Goal: Use online tool/utility

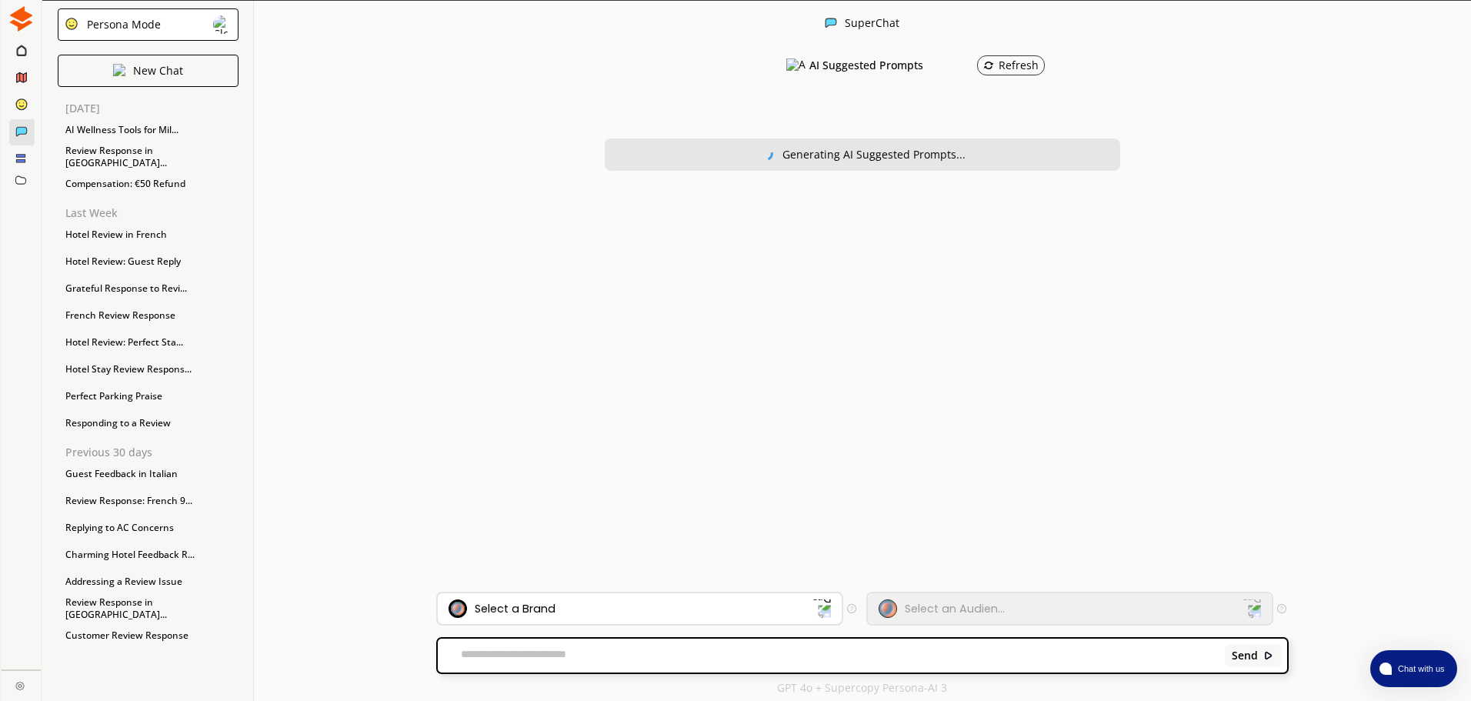
click at [740, 605] on div "Select a Brand" at bounding box center [630, 608] width 364 height 18
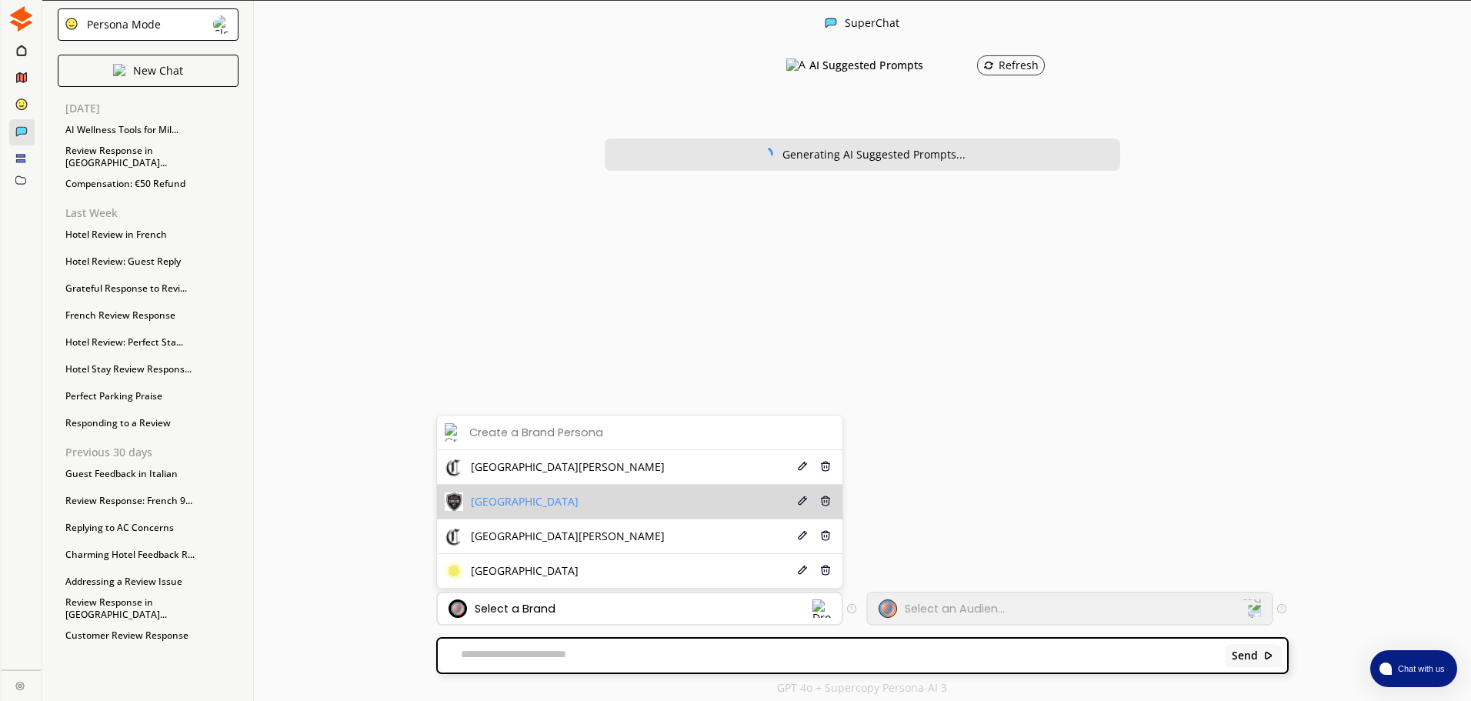
click at [599, 498] on li "[GEOGRAPHIC_DATA] Edit Delete" at bounding box center [639, 502] width 405 height 35
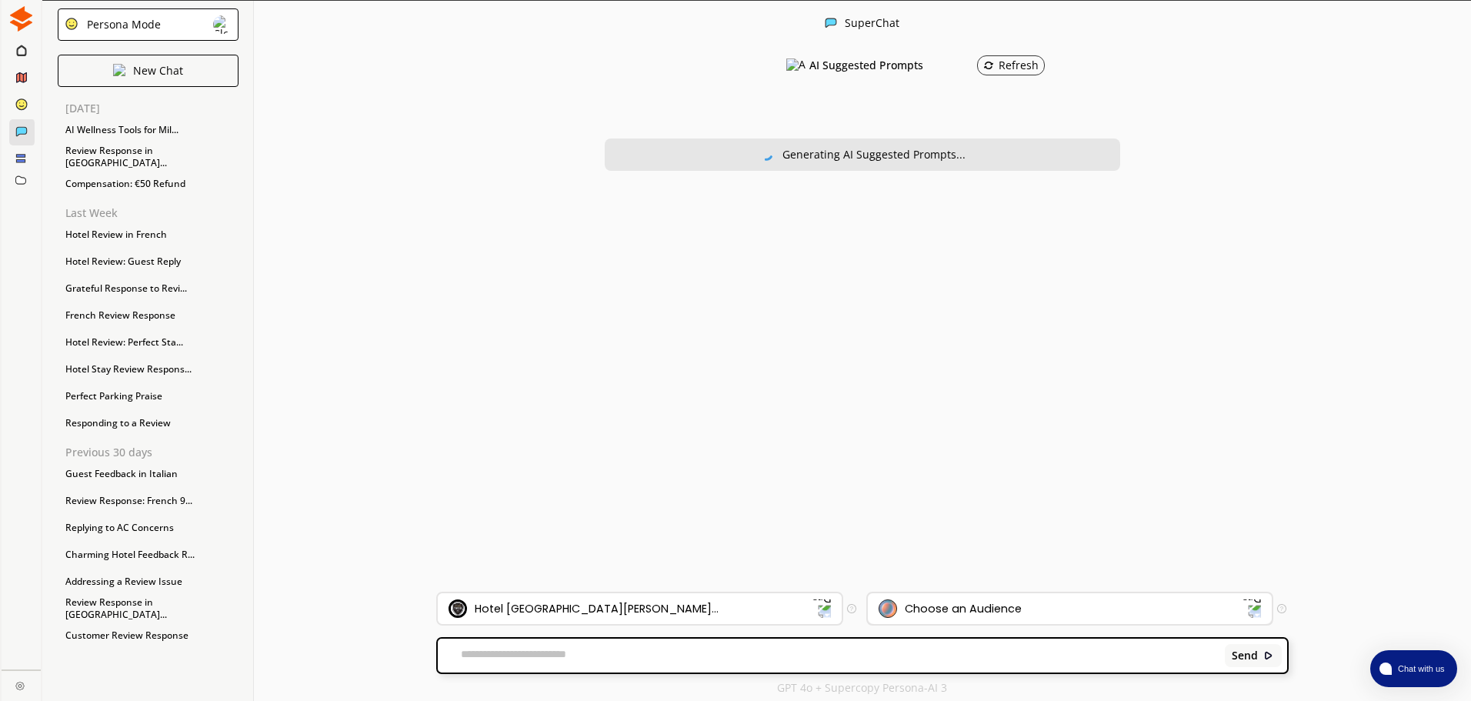
click at [966, 595] on div "Choose an Audience" at bounding box center [1070, 608] width 404 height 31
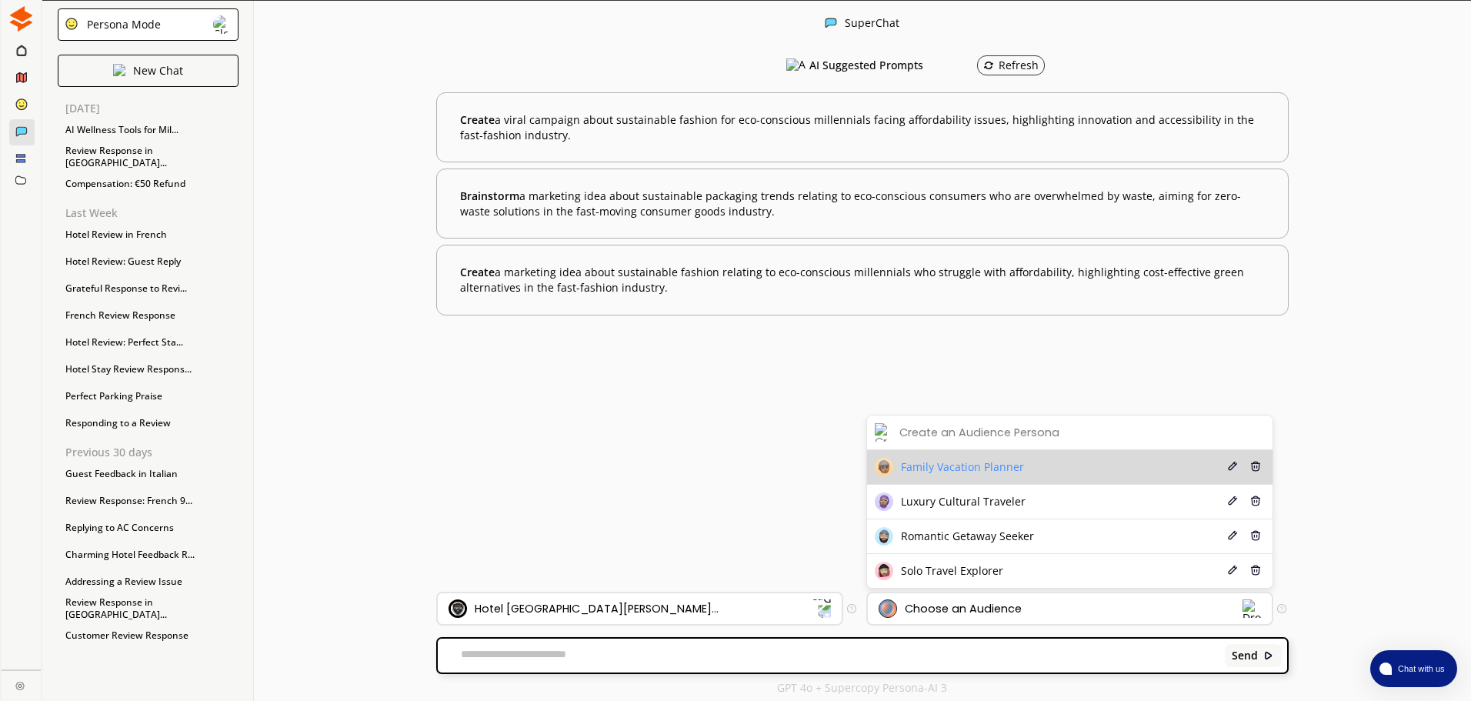
click at [1032, 471] on li "Family Vacation Planner Edit Delete" at bounding box center [1069, 467] width 405 height 35
click at [1007, 467] on span "Family Vacation Planner" at bounding box center [962, 467] width 123 height 12
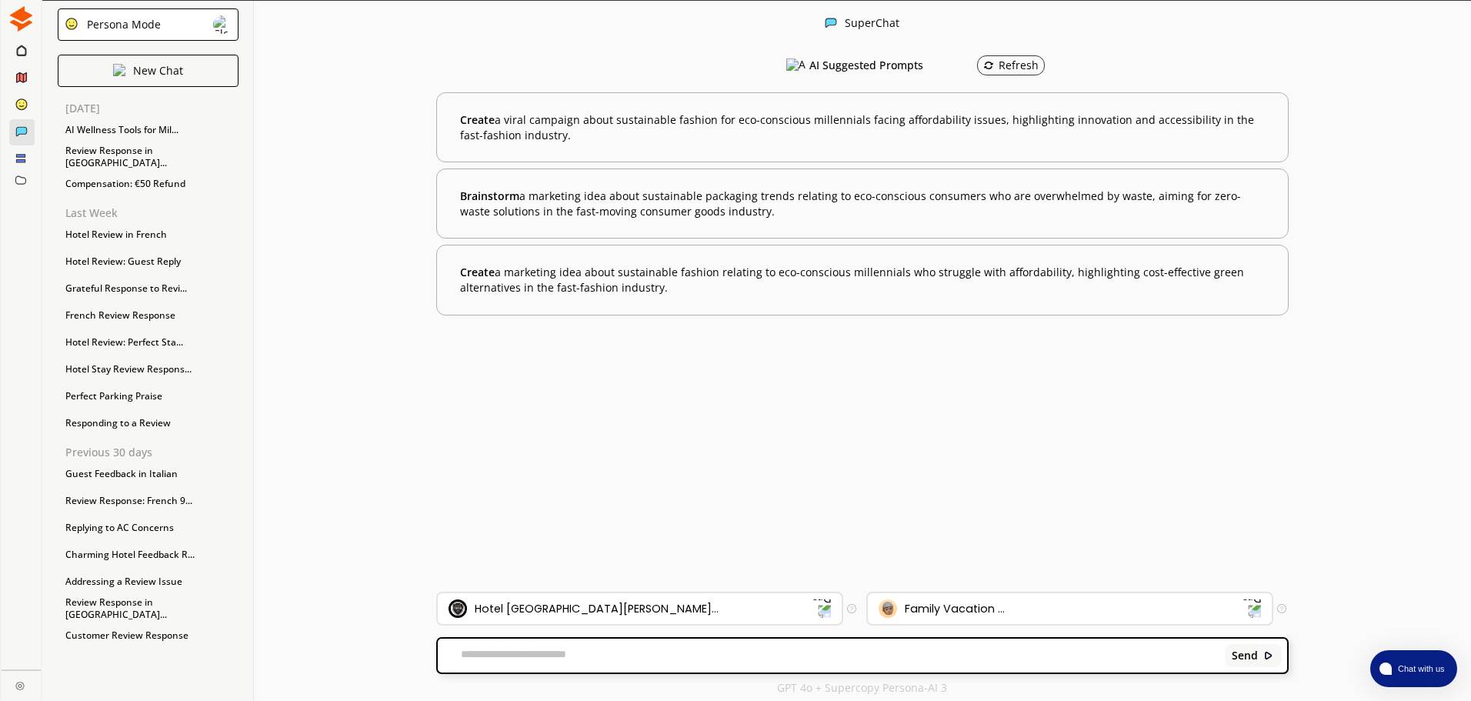
click at [749, 659] on textarea at bounding box center [828, 655] width 781 height 15
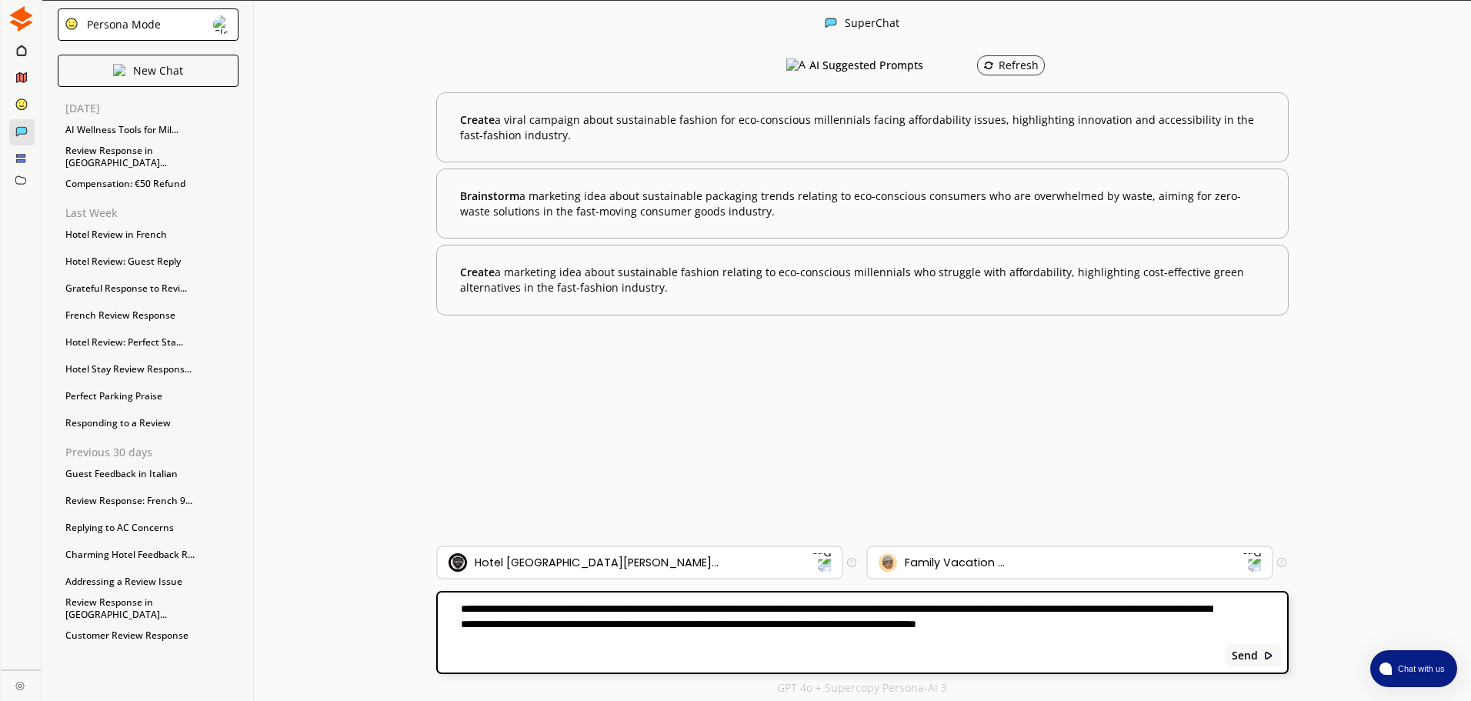
paste textarea "**********"
type textarea "**********"
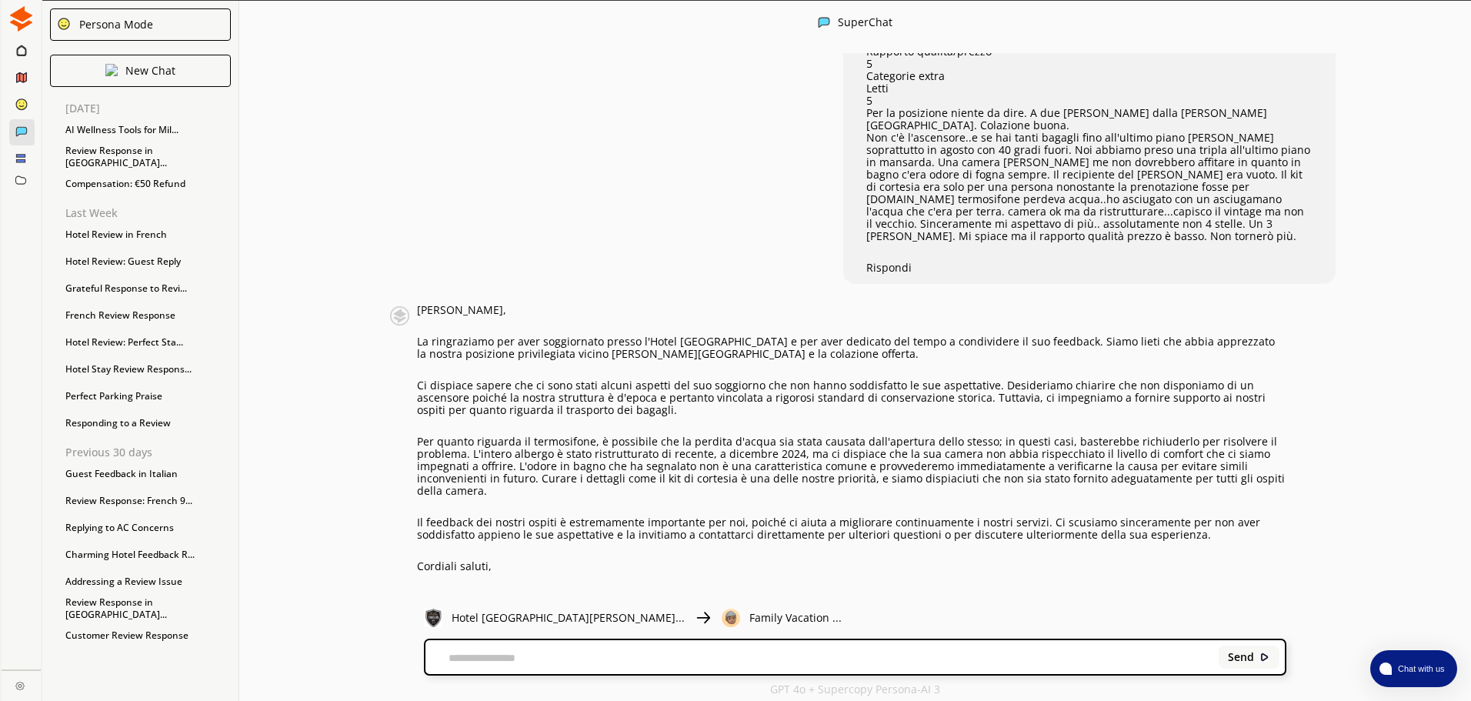
scroll to position [295, 0]
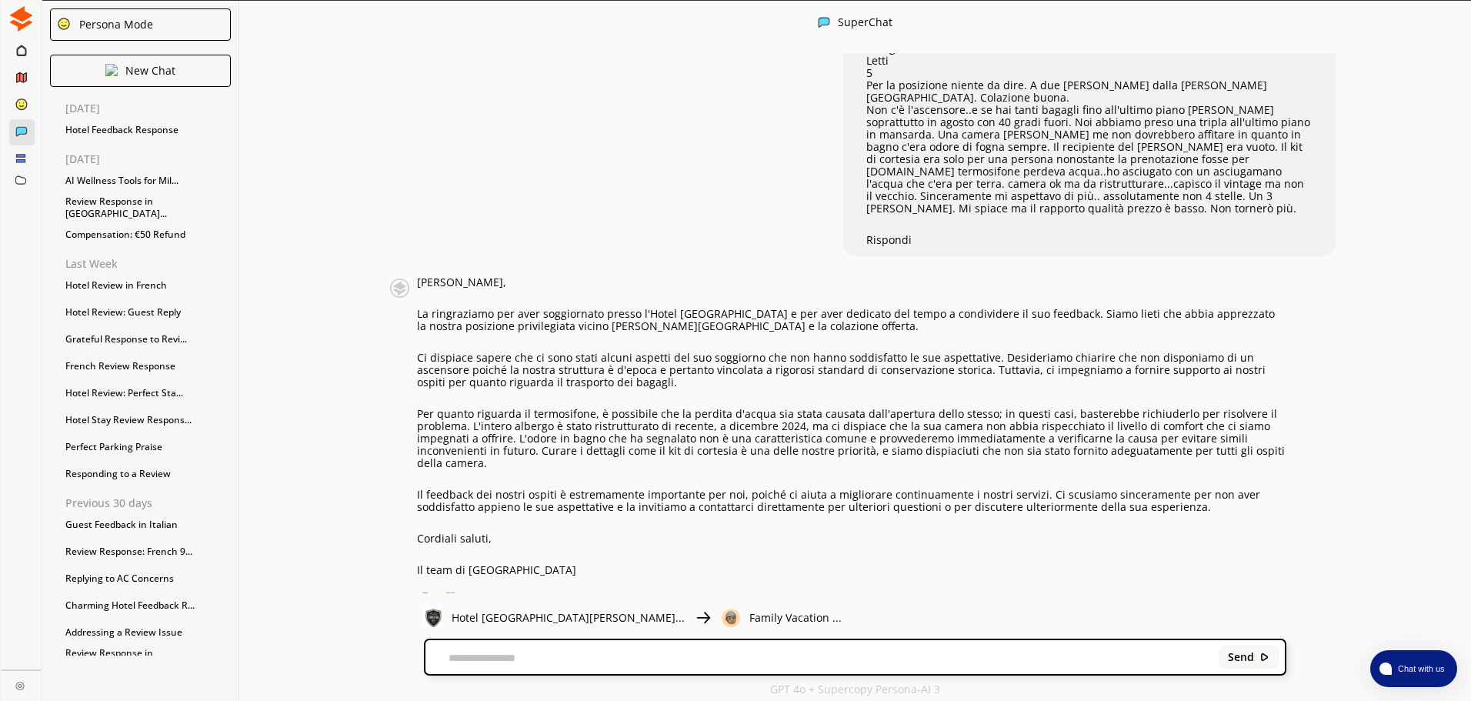
drag, startPoint x: 583, startPoint y: 558, endPoint x: 424, endPoint y: 266, distance: 332.8
click at [424, 276] on div "[PERSON_NAME], La ringraziamo per aver soggiornato presso l'Hotel [GEOGRAPHIC_D…" at bounding box center [851, 426] width 869 height 300
copy div "Loremip Dolors, Am consectetur adi elit seddoeiusmo tempor i'Utlab Etdol Magna …"
